Goal: Find contact information: Obtain details needed to contact an individual or organization

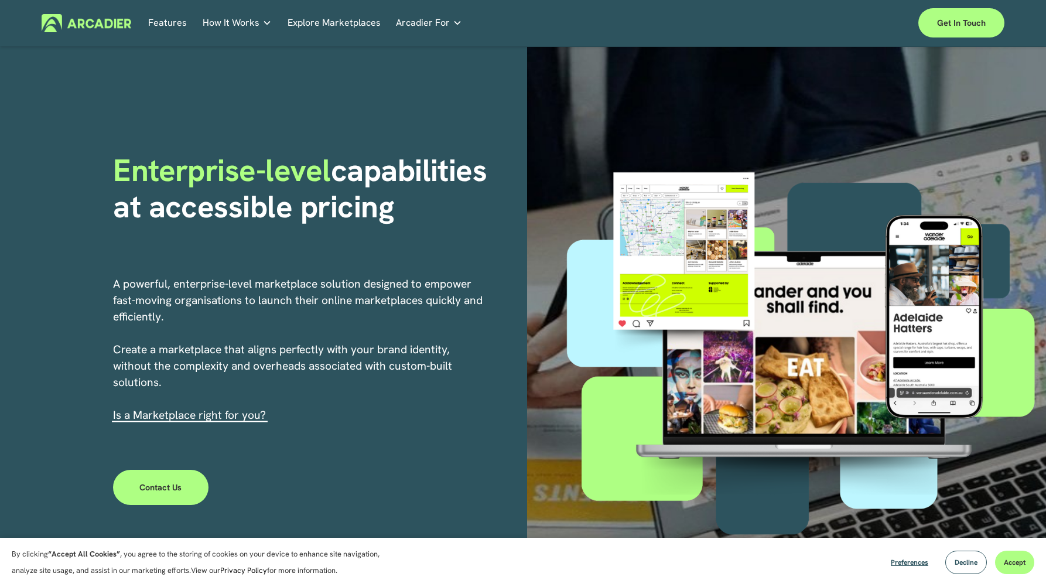
click at [343, 23] on link "Explore Marketplaces" at bounding box center [334, 23] width 93 height 18
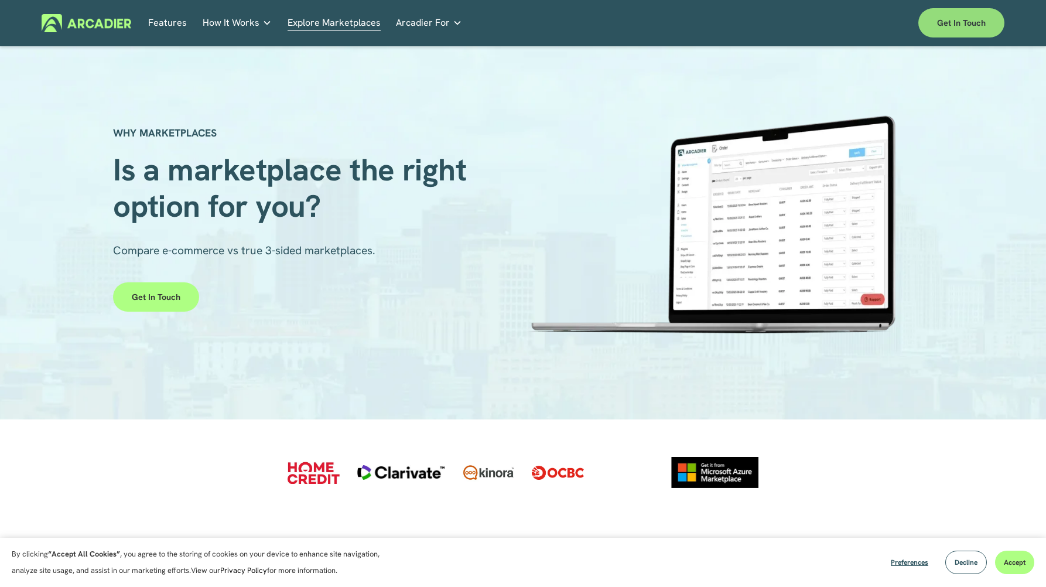
click at [974, 28] on link "Get in touch" at bounding box center [961, 22] width 86 height 29
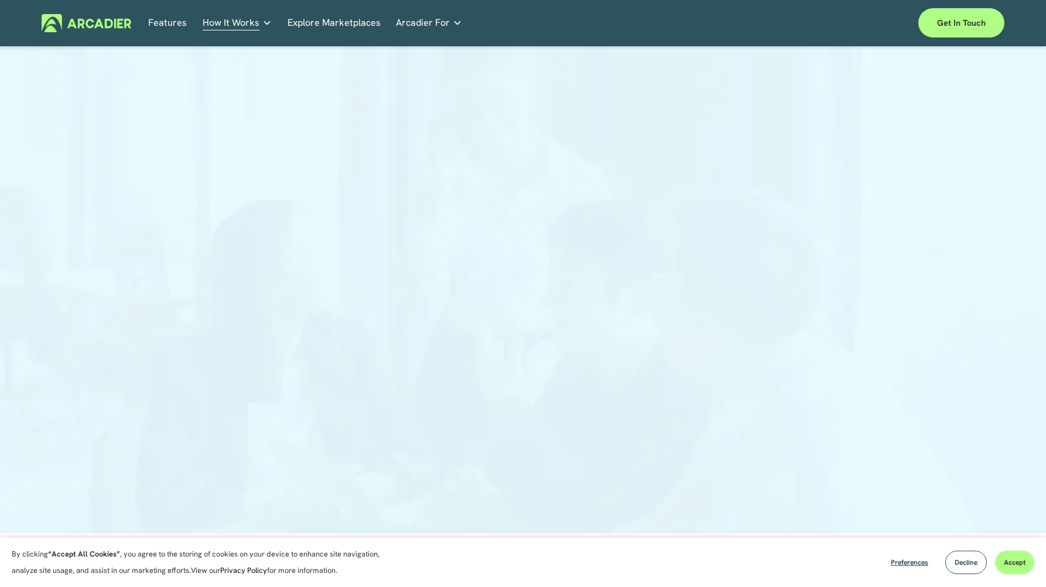
click at [0, 0] on link "Retail Marketplaces Whatever you are offering to your customer, we bring it all…" at bounding box center [0, 0] width 0 height 0
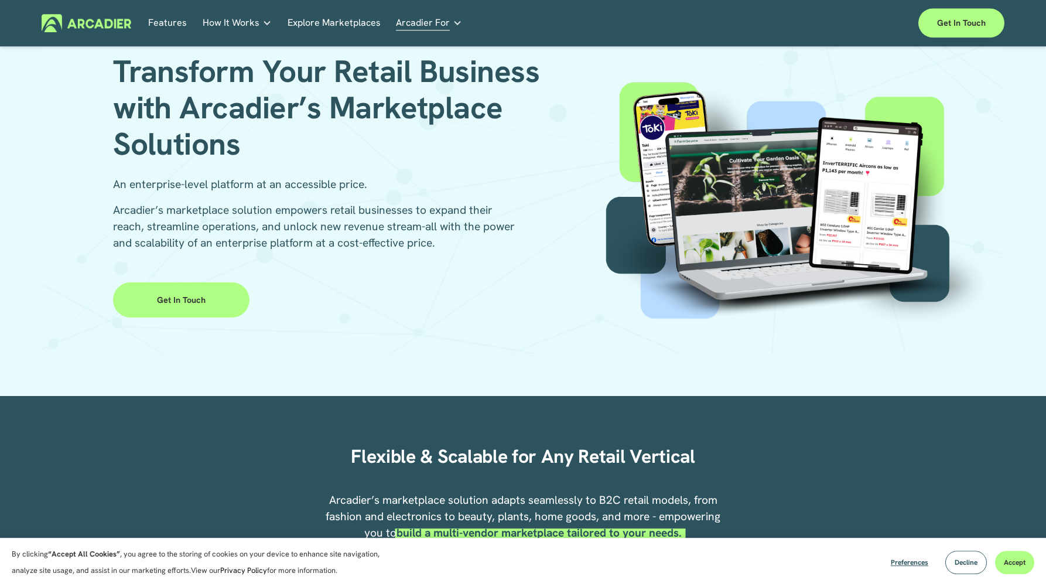
scroll to position [67, 0]
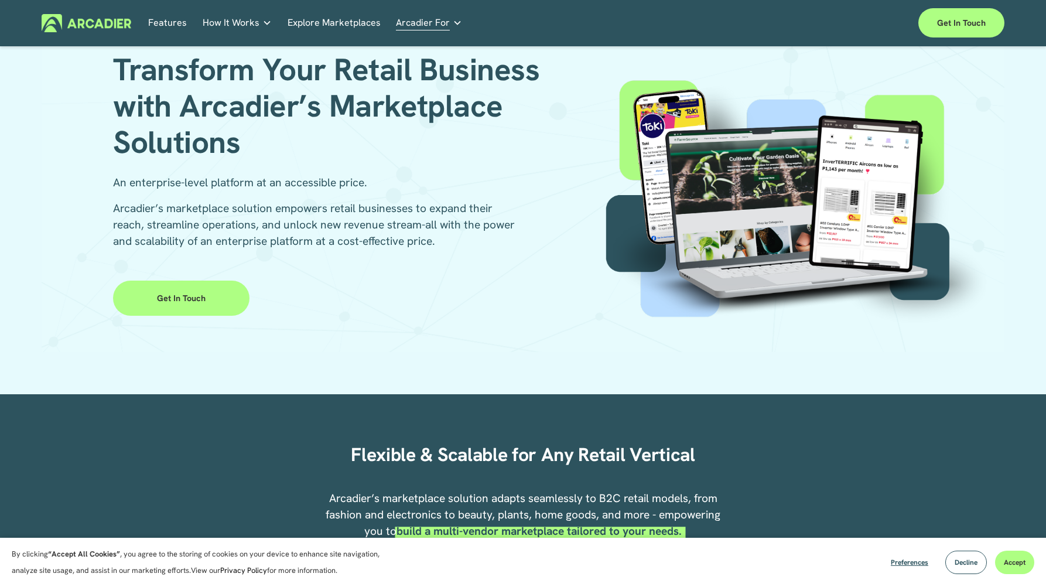
click at [215, 292] on link "Get in Touch" at bounding box center [181, 297] width 136 height 35
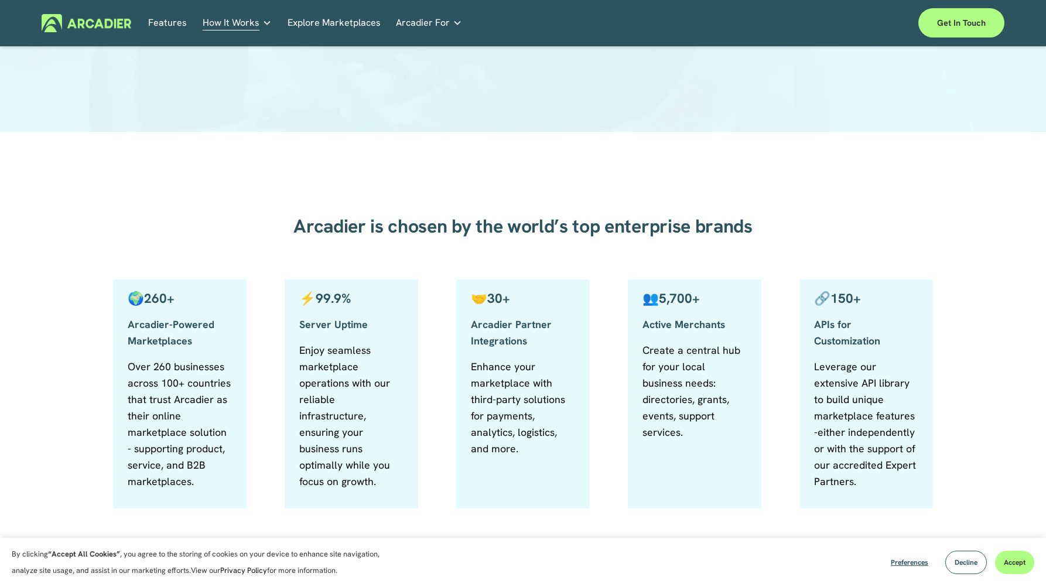
scroll to position [401, 0]
click at [97, 382] on div "Arcadier is chosen by the world’s top enterprise brands 🌍 260+ Arcadier-Powered…" at bounding box center [523, 404] width 962 height 458
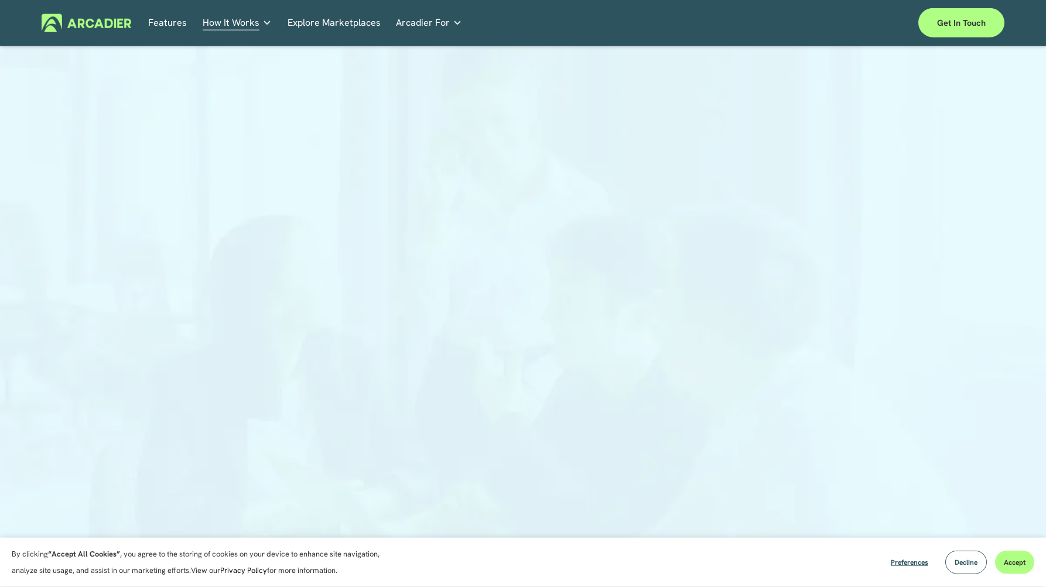
scroll to position [0, 0]
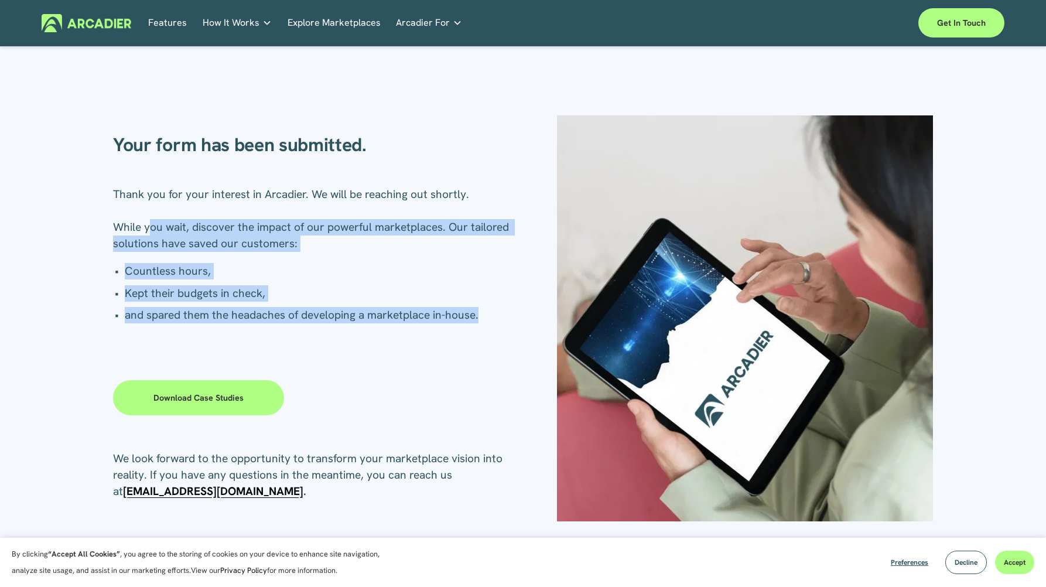
drag, startPoint x: 148, startPoint y: 226, endPoint x: 161, endPoint y: 311, distance: 86.0
click at [498, 317] on div "Thank you for your interest in Arcadier. We will be reaching out shortly. While…" at bounding box center [318, 254] width 410 height 137
